Goal: Task Accomplishment & Management: Use online tool/utility

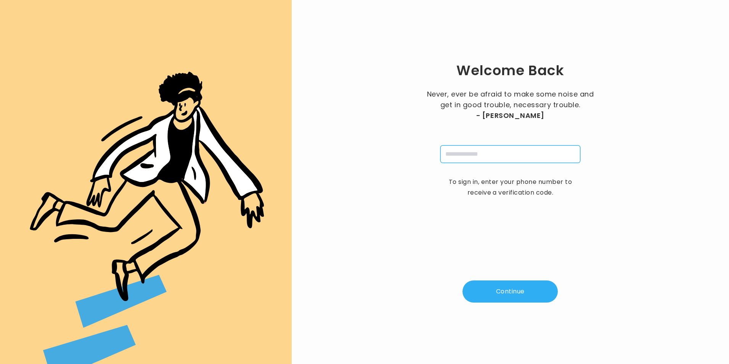
click at [539, 151] on input "tel" at bounding box center [511, 154] width 140 height 18
type input "**********"
type input "*"
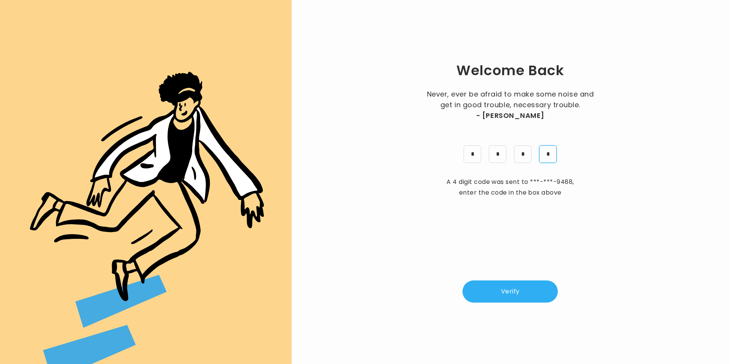
type input "*"
click at [525, 288] on button "Verify" at bounding box center [510, 291] width 95 height 22
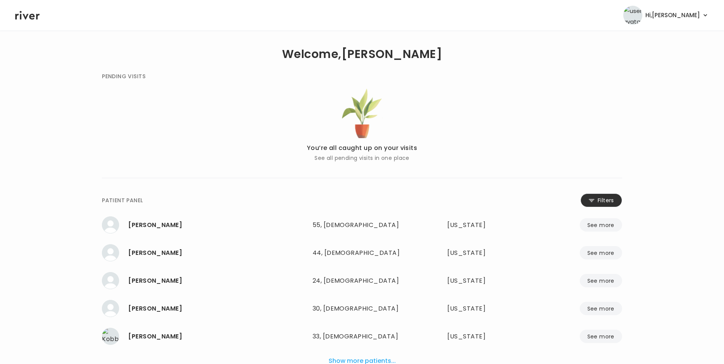
click at [591, 204] on button "Filters" at bounding box center [601, 200] width 42 height 14
click at [314, 196] on input "name" at bounding box center [339, 202] width 243 height 16
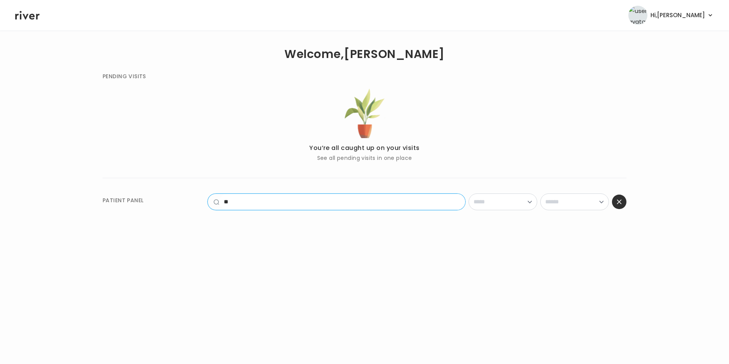
type input "*"
